Goal: Transaction & Acquisition: Purchase product/service

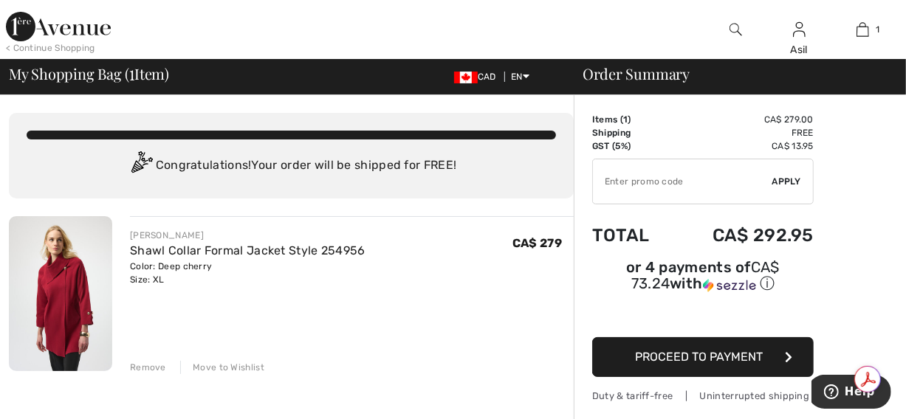
click at [15, 39] on img at bounding box center [58, 27] width 105 height 30
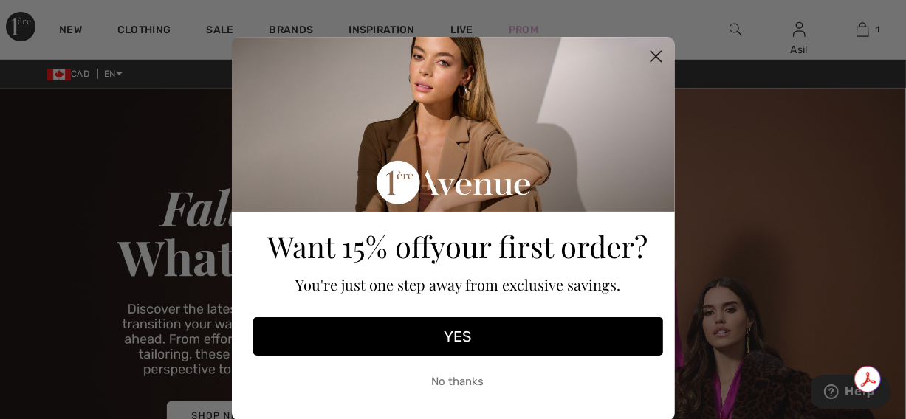
click at [653, 54] on icon "Close dialog" at bounding box center [655, 57] width 10 height 10
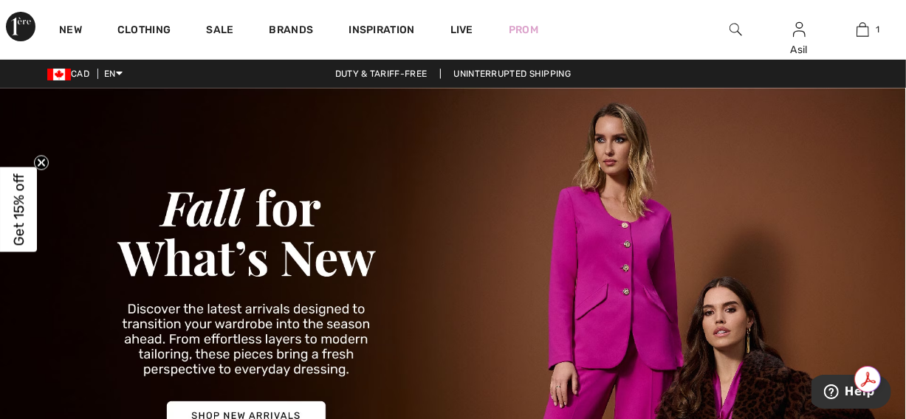
click at [737, 32] on img at bounding box center [735, 30] width 13 height 18
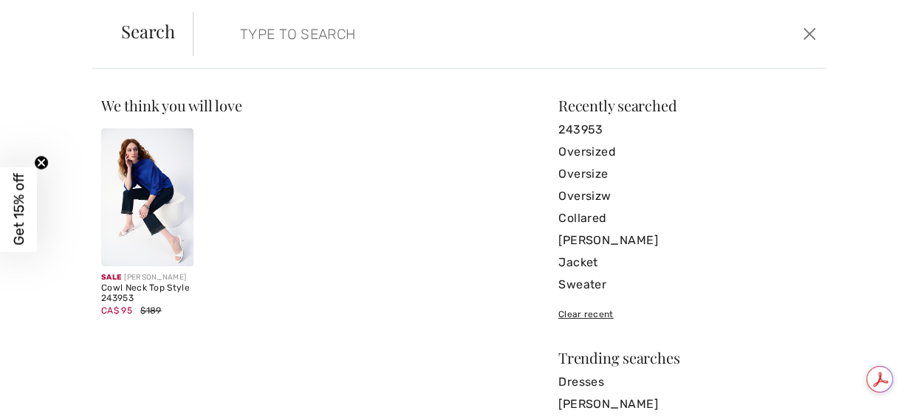
paste input "256016"
type input "256016"
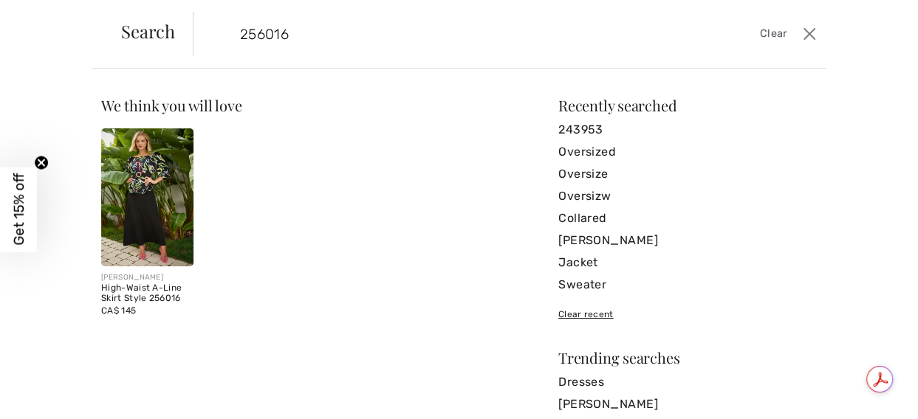
click at [112, 228] on img at bounding box center [147, 197] width 92 height 138
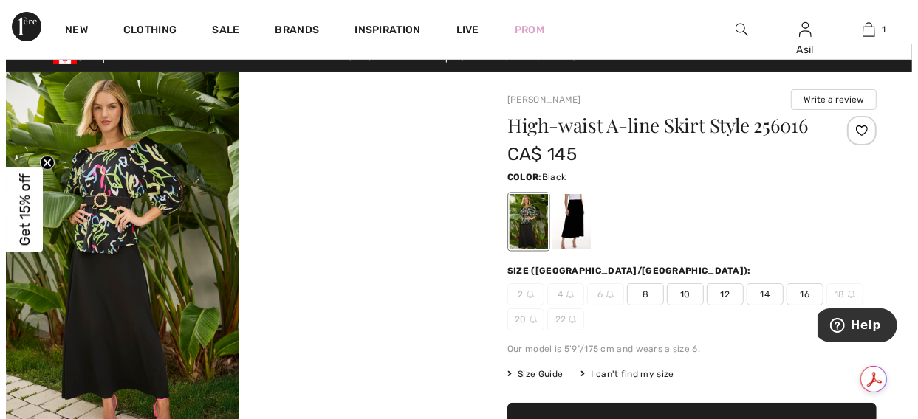
scroll to position [16, 0]
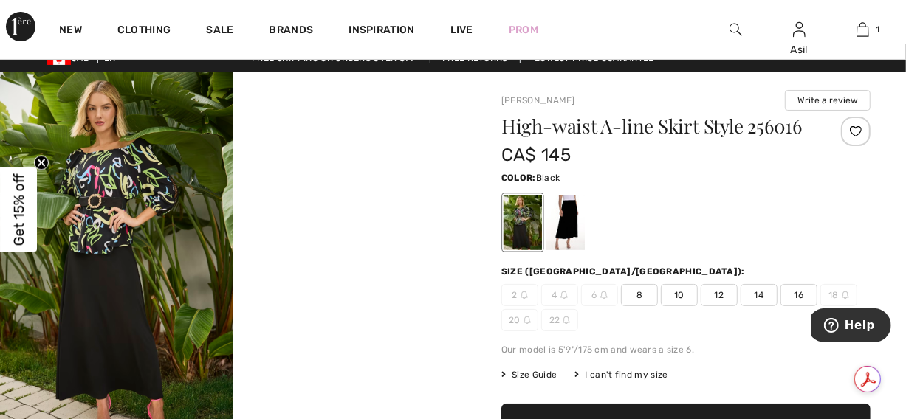
click at [121, 273] on img at bounding box center [116, 264] width 233 height 385
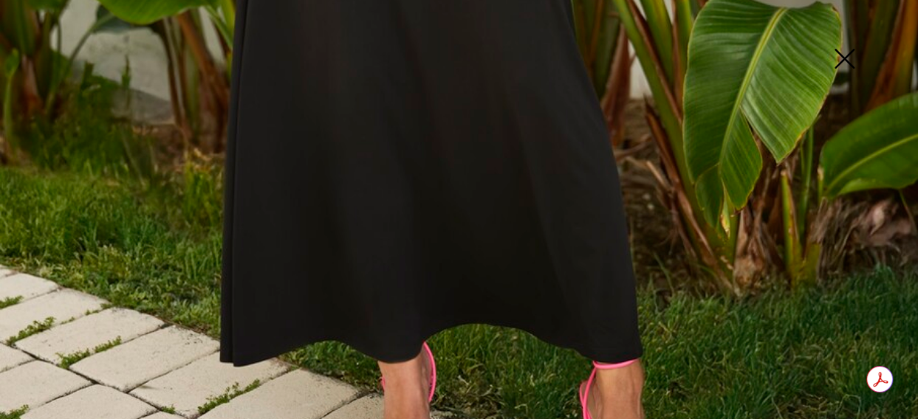
scroll to position [947, 0]
